Goal: Navigation & Orientation: Understand site structure

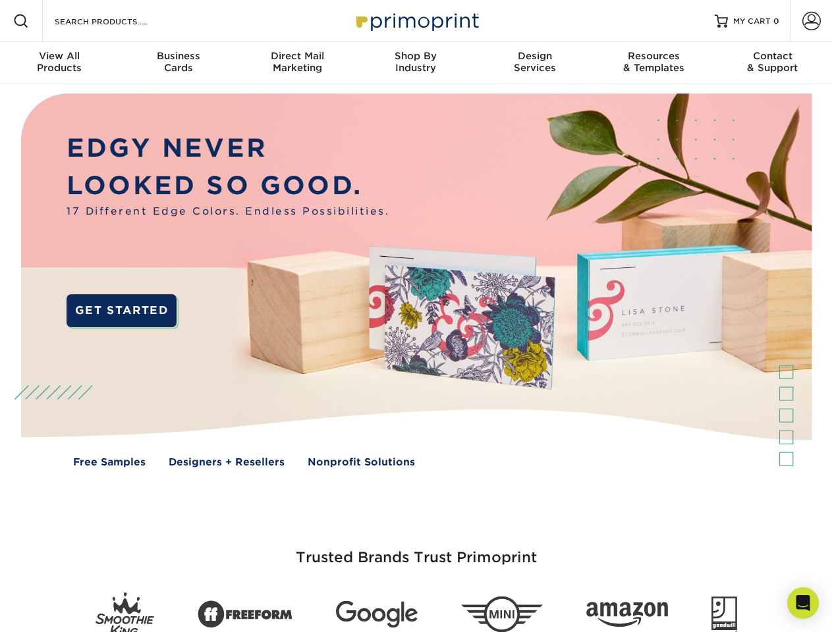
click at [416, 316] on img at bounding box center [415, 290] width 823 height 412
click at [21, 21] on span at bounding box center [21, 21] width 16 height 16
click at [811, 21] on span at bounding box center [811, 21] width 18 height 18
click at [59, 63] on div "View All Products" at bounding box center [59, 62] width 119 height 24
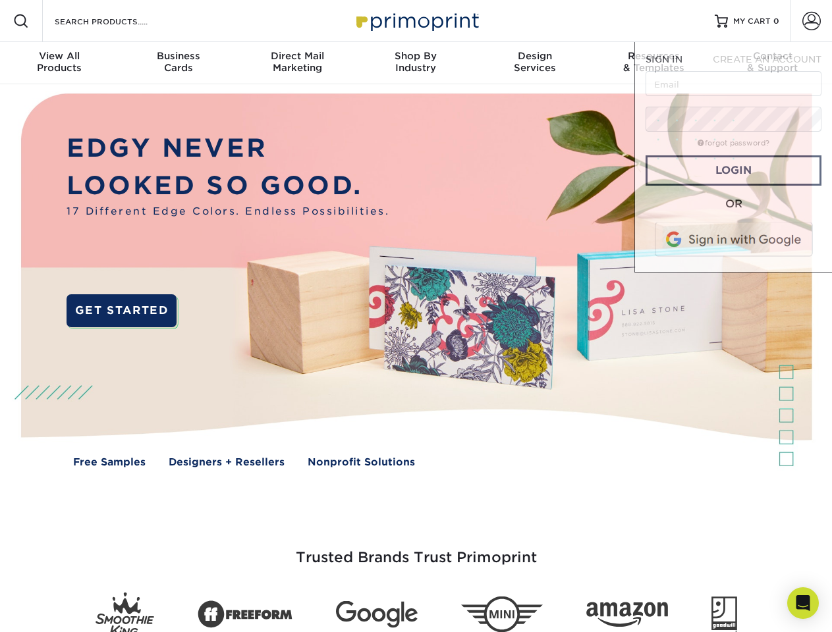
click at [178, 63] on div "Business Cards" at bounding box center [178, 62] width 119 height 24
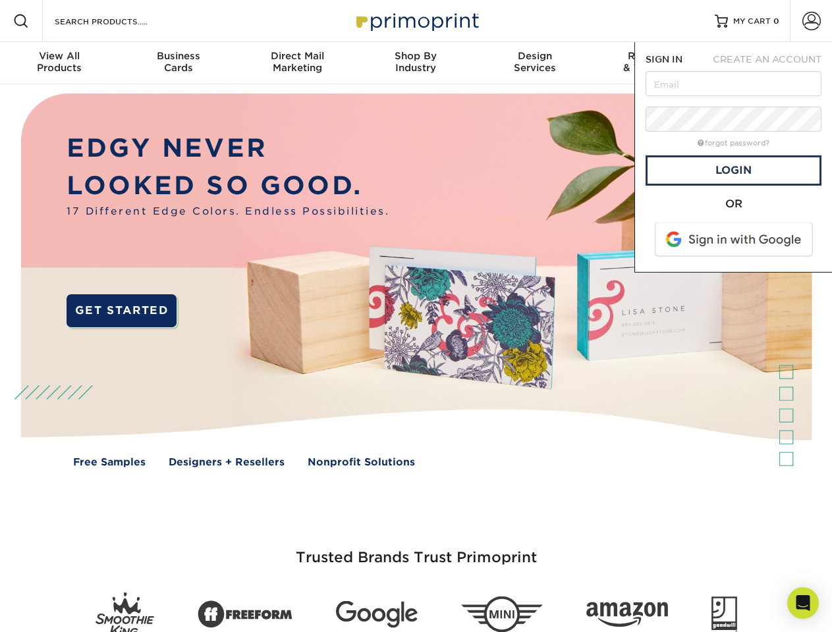
click at [297, 63] on div "Direct Mail Marketing" at bounding box center [297, 62] width 119 height 24
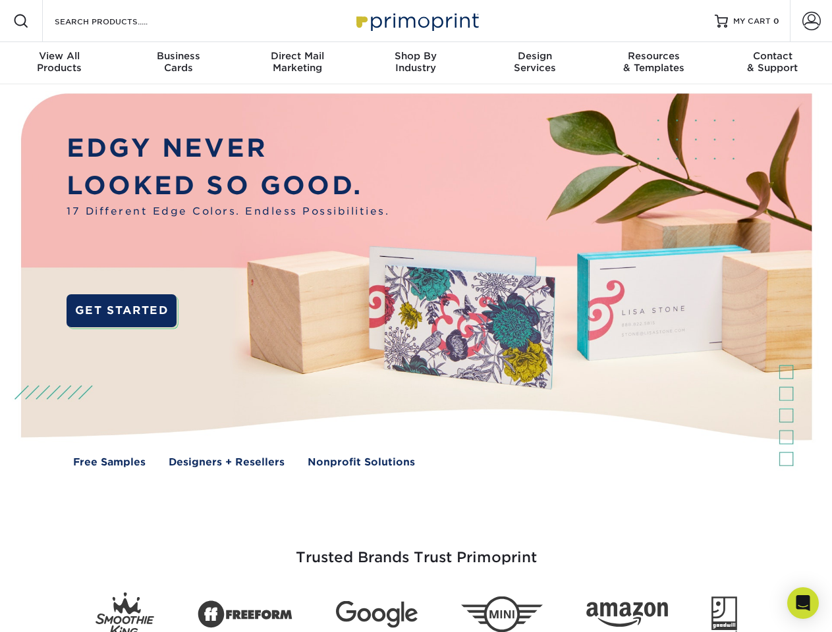
click at [416, 63] on div "Shop By Industry" at bounding box center [415, 62] width 119 height 24
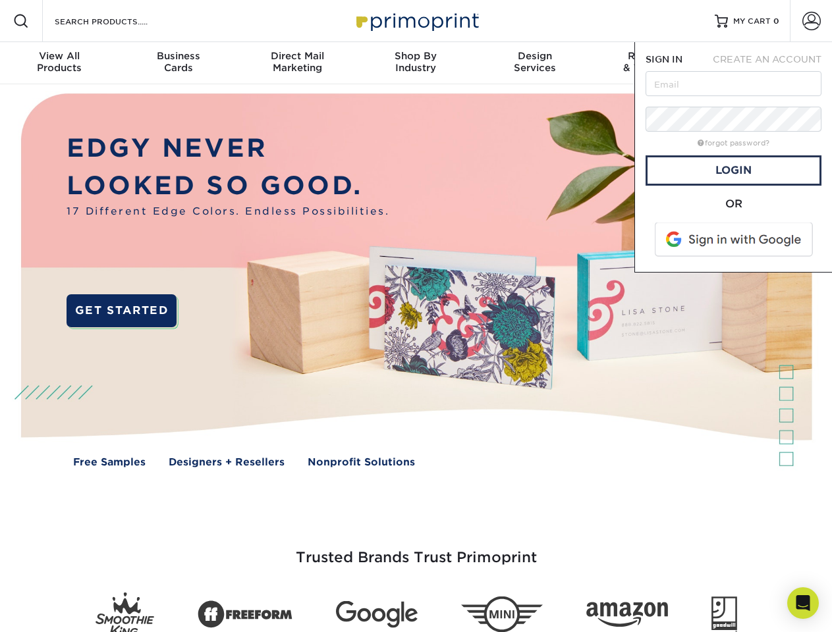
click at [535, 63] on div "Design Services" at bounding box center [534, 62] width 119 height 24
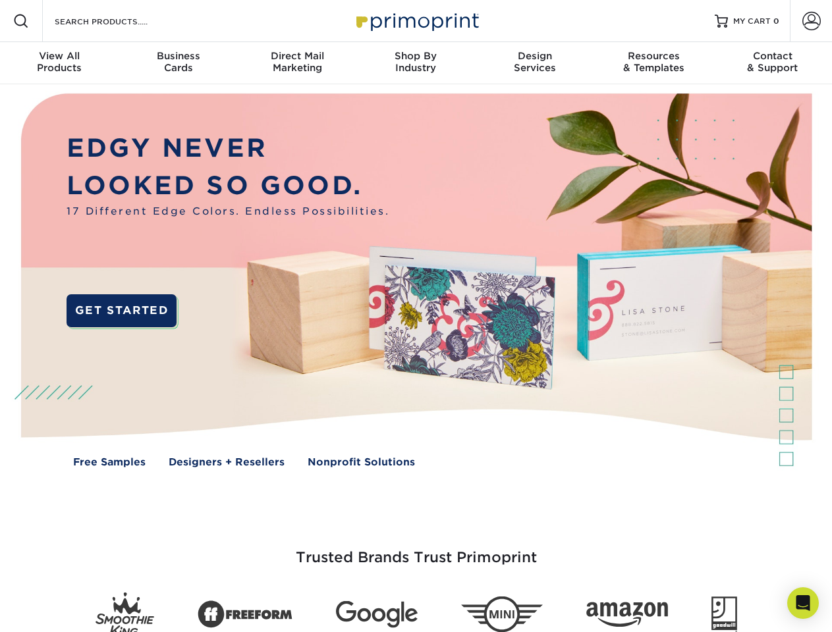
click at [653, 63] on span "SIGN IN" at bounding box center [663, 59] width 37 height 11
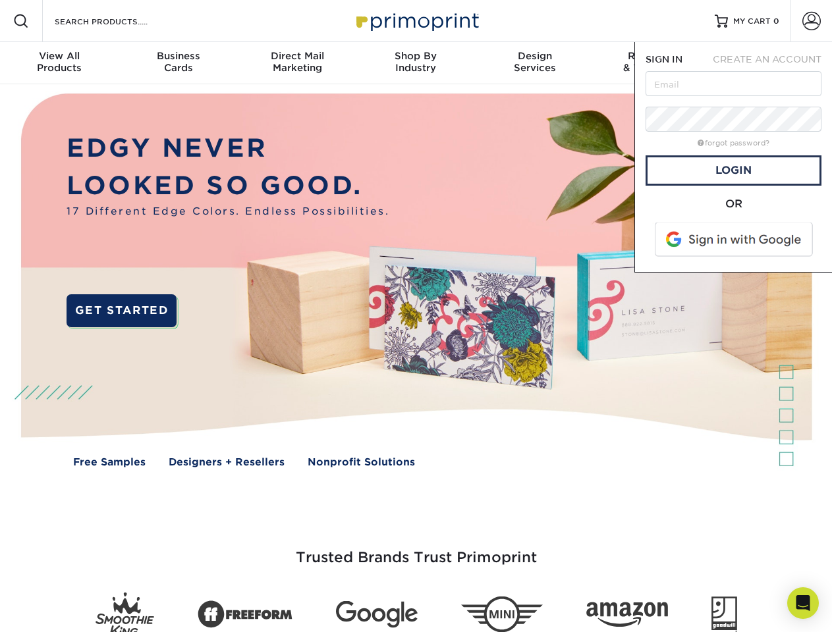
click at [772, 63] on div "Contact & Support" at bounding box center [772, 62] width 119 height 24
